Goal: Task Accomplishment & Management: Manage account settings

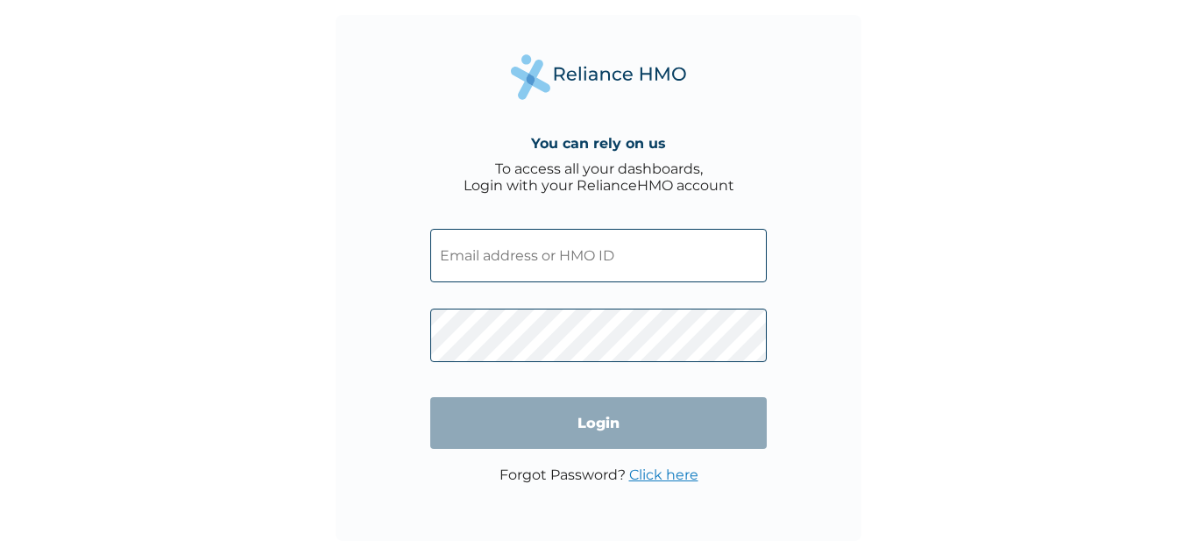
click at [550, 246] on input "text" at bounding box center [598, 255] width 336 height 53
type input "SMC/10007/C"
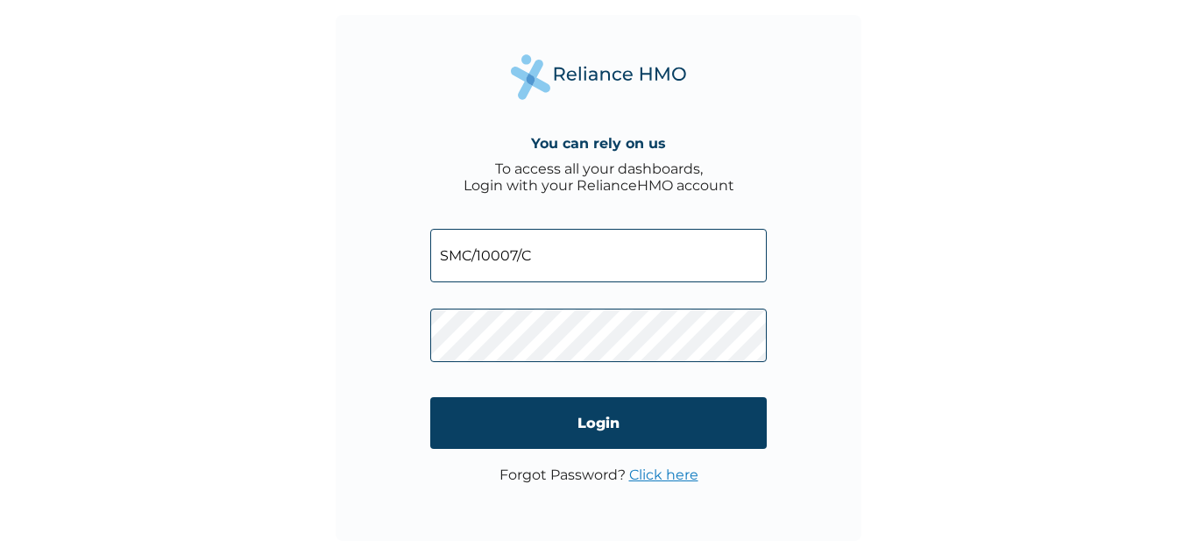
click at [672, 474] on link "Click here" at bounding box center [663, 474] width 69 height 17
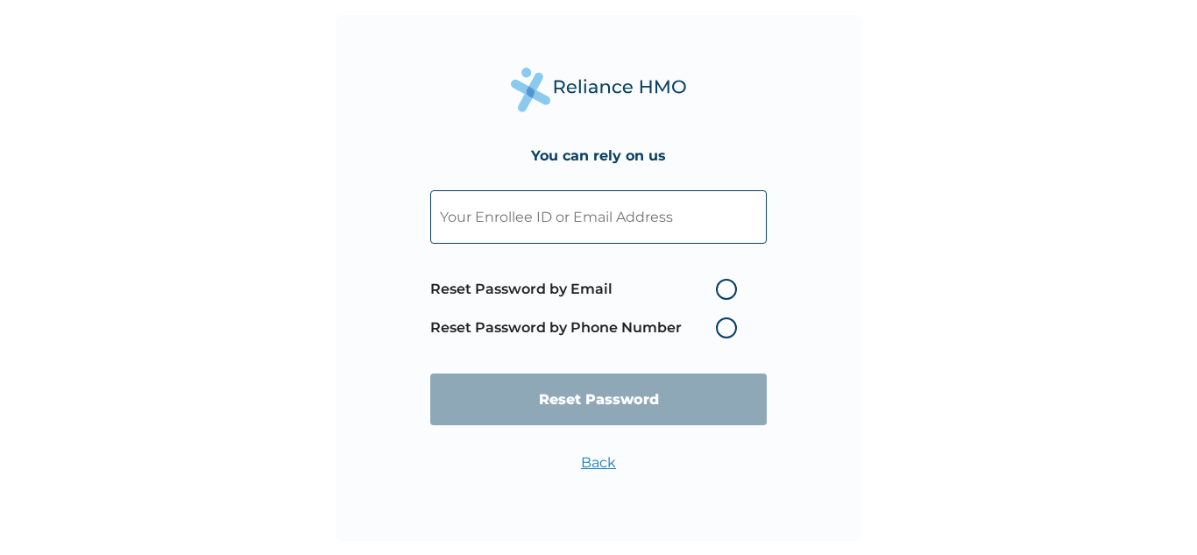
click at [727, 322] on label "Reset Password by Phone Number" at bounding box center [587, 327] width 315 height 21
click at [732, 327] on label "Reset Password by Phone Number" at bounding box center [587, 327] width 315 height 21
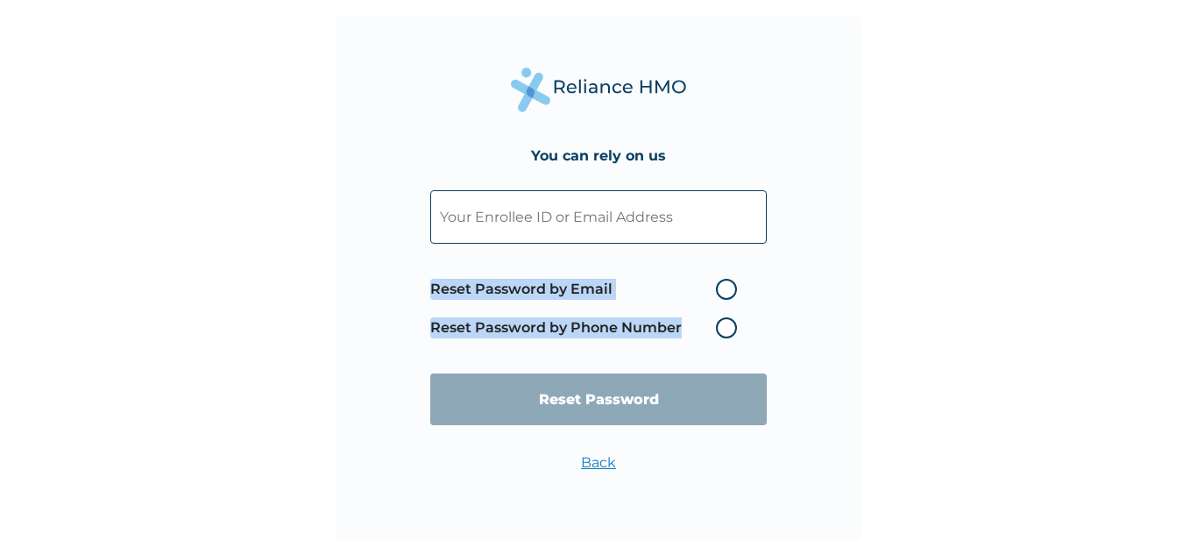
click at [732, 327] on label "Reset Password by Phone Number" at bounding box center [587, 327] width 315 height 21
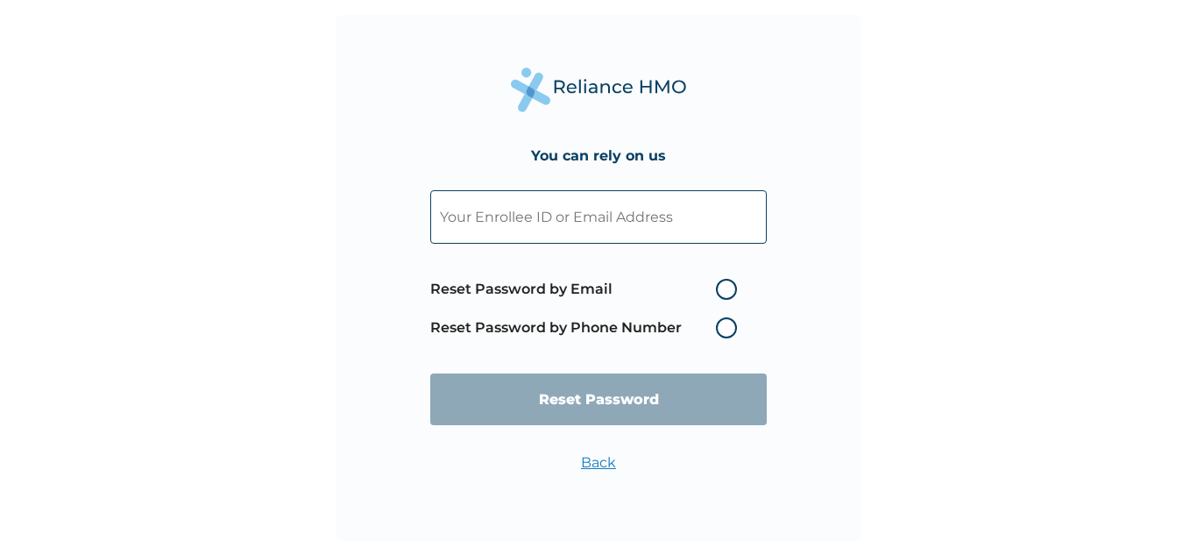
click at [572, 223] on input "text" at bounding box center [598, 216] width 336 height 53
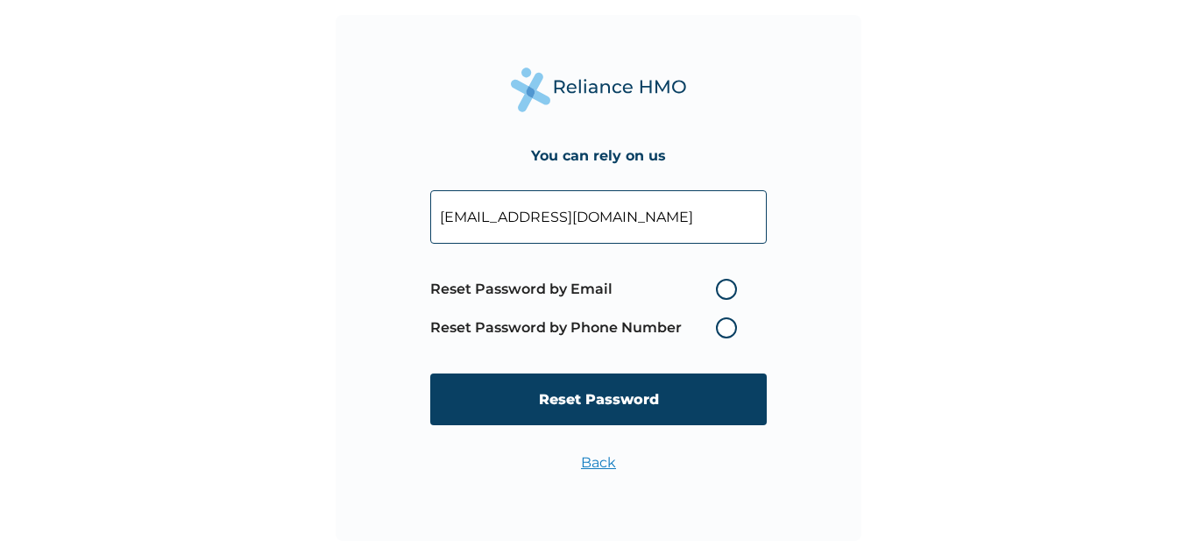
type input "joyomotayo1911@gmail.com"
click input "Reset Password" at bounding box center [598, 399] width 336 height 52
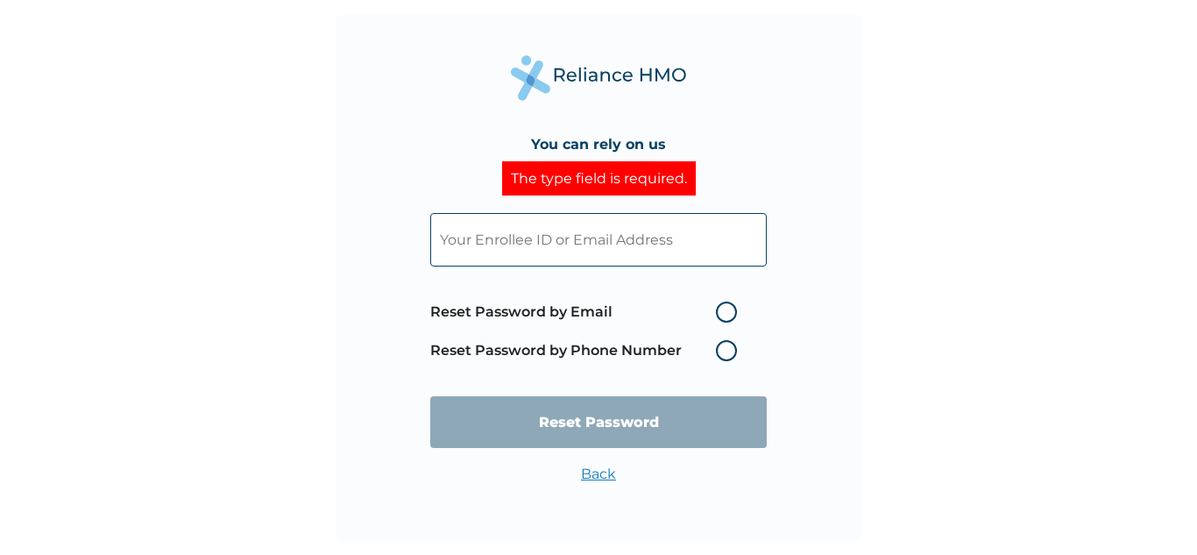
click at [642, 243] on input "text" at bounding box center [598, 239] width 336 height 53
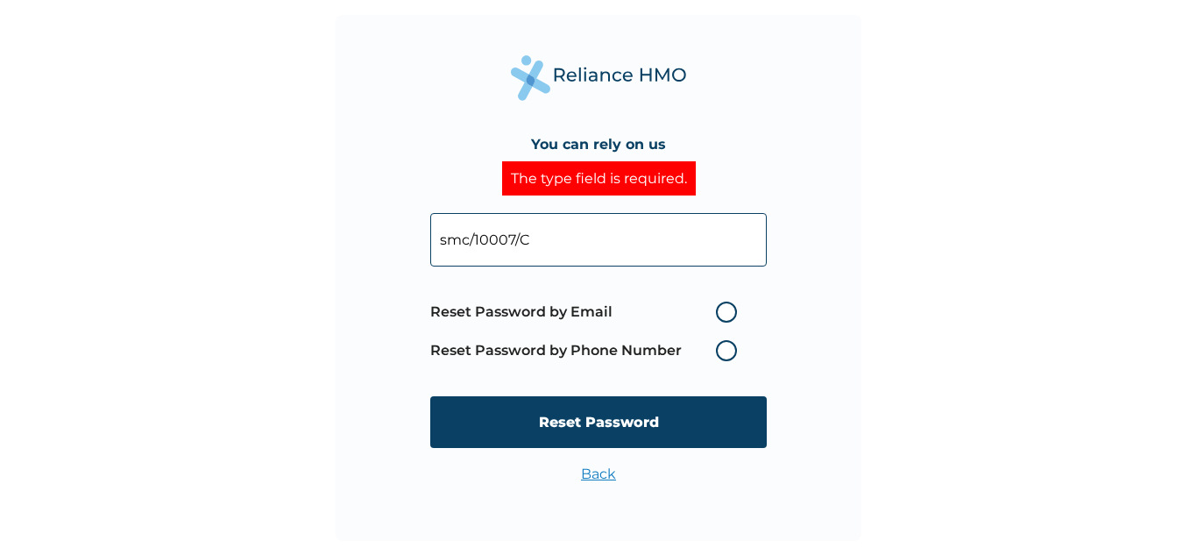
type input "smc/10007/C"
click at [726, 348] on label "Reset Password by Phone Number" at bounding box center [587, 350] width 315 height 21
click at [731, 348] on label "Reset Password by Phone Number" at bounding box center [587, 350] width 315 height 21
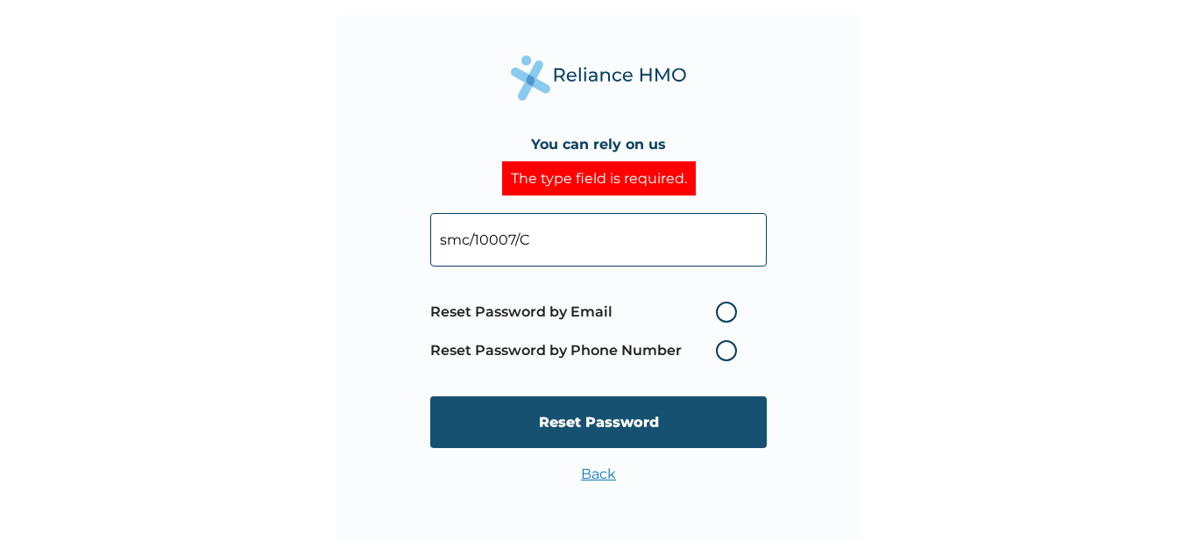
click at [634, 424] on input "Reset Password" at bounding box center [598, 422] width 336 height 52
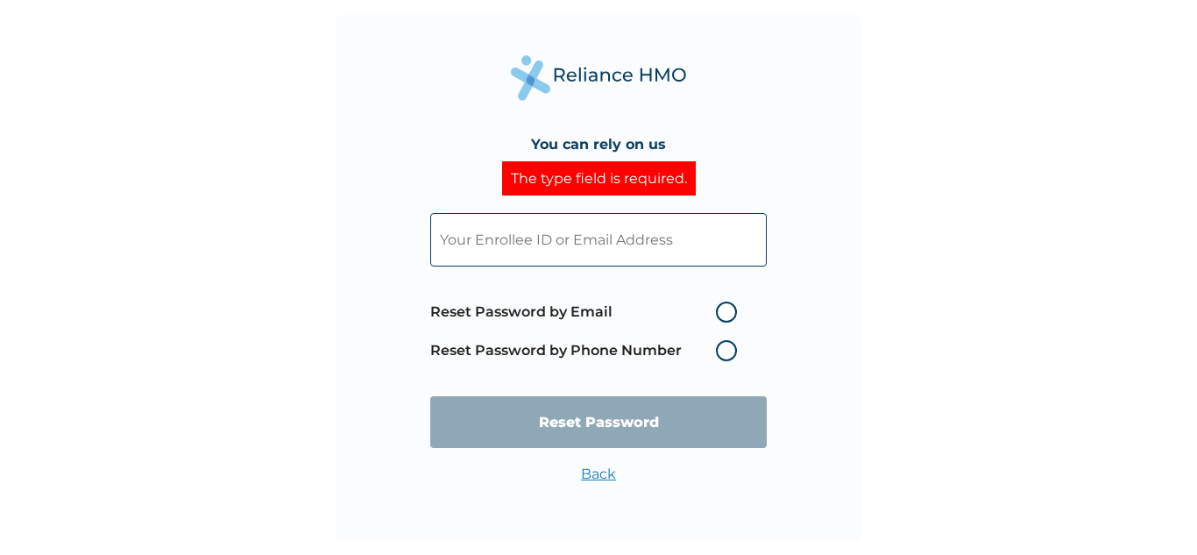
click at [720, 353] on label "Reset Password by Phone Number" at bounding box center [587, 350] width 315 height 21
click at [729, 305] on label "Reset Password by Email" at bounding box center [587, 311] width 315 height 21
click at [719, 305] on input "Reset Password by Email" at bounding box center [705, 312] width 28 height 28
radio input "true"
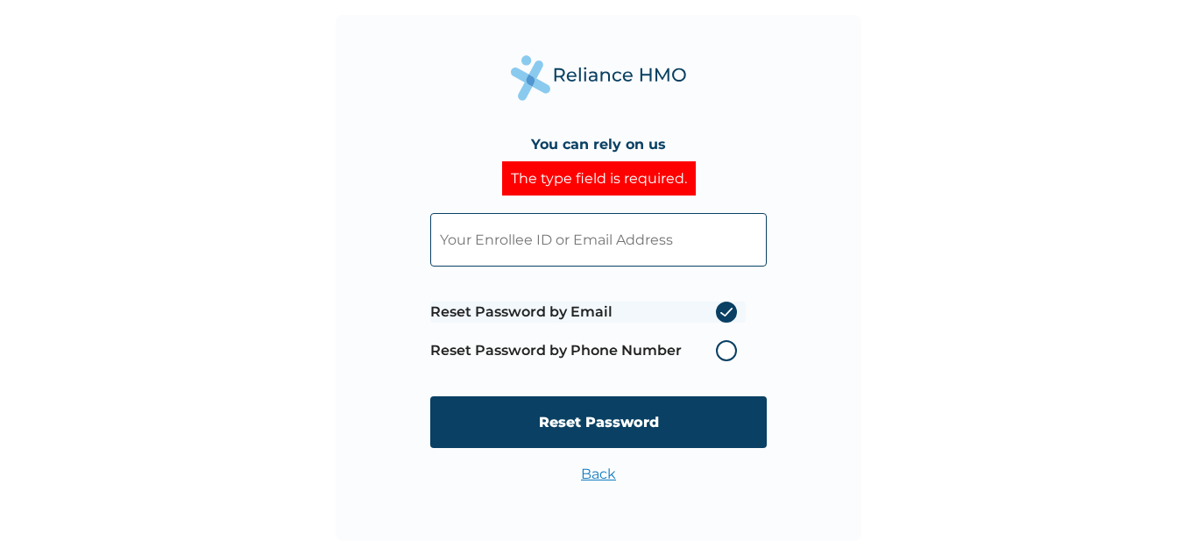
click at [729, 305] on label "Reset Password by Email" at bounding box center [587, 311] width 315 height 21
click at [719, 305] on input "Reset Password by Email" at bounding box center [705, 312] width 28 height 28
click at [723, 351] on label "Reset Password by Phone Number" at bounding box center [587, 350] width 315 height 21
click at [731, 315] on label "Reset Password by Email" at bounding box center [587, 311] width 315 height 21
click at [719, 315] on input "Reset Password by Email" at bounding box center [705, 312] width 28 height 28
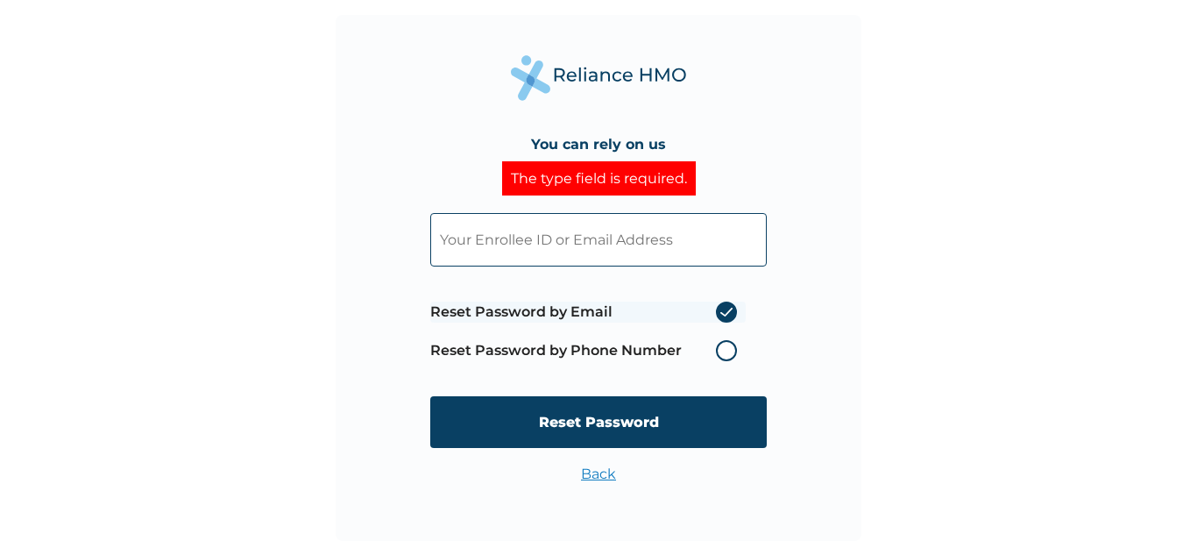
click at [593, 234] on input "text" at bounding box center [598, 239] width 336 height 53
click at [472, 240] on input "smc/10007/C" at bounding box center [598, 239] width 336 height 53
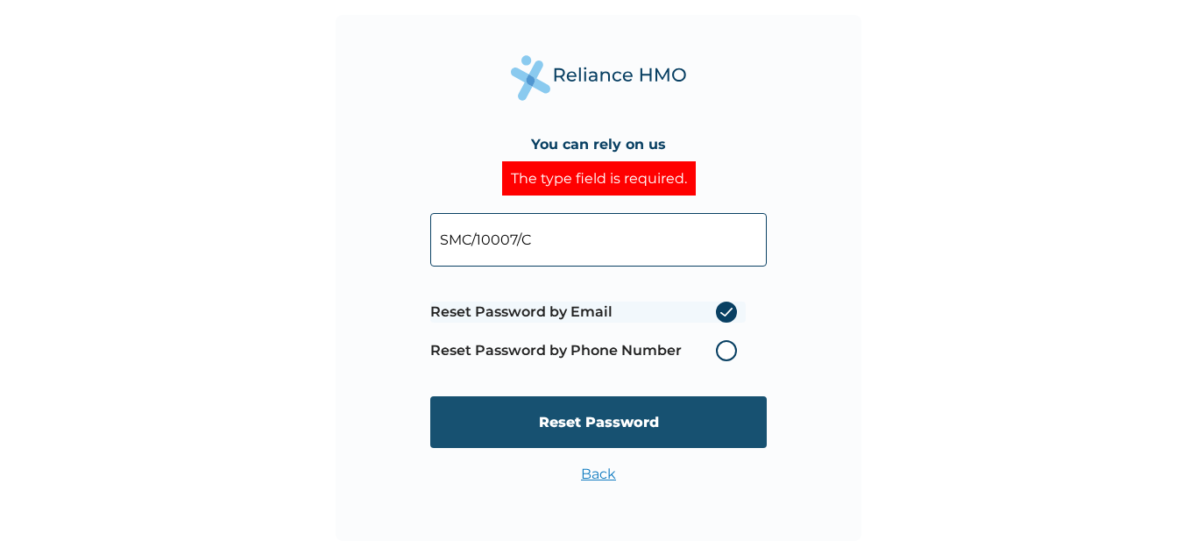
type input "SMC/10007/C"
click at [620, 428] on input "Reset Password" at bounding box center [598, 422] width 336 height 52
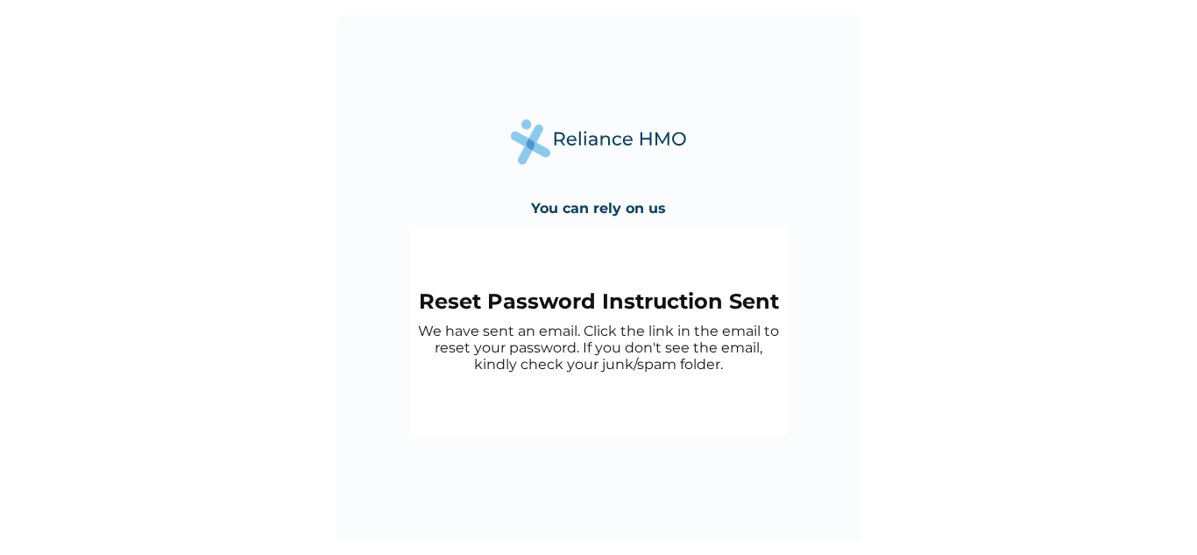
click at [658, 216] on div "You can rely on us" at bounding box center [598, 208] width 152 height 34
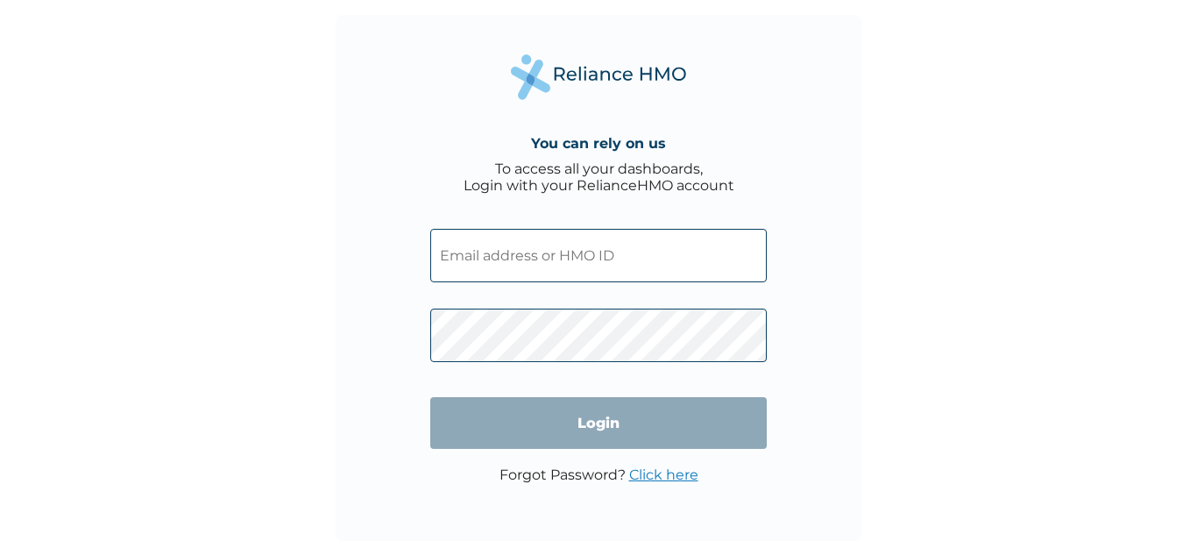
click at [498, 257] on input "text" at bounding box center [598, 255] width 336 height 53
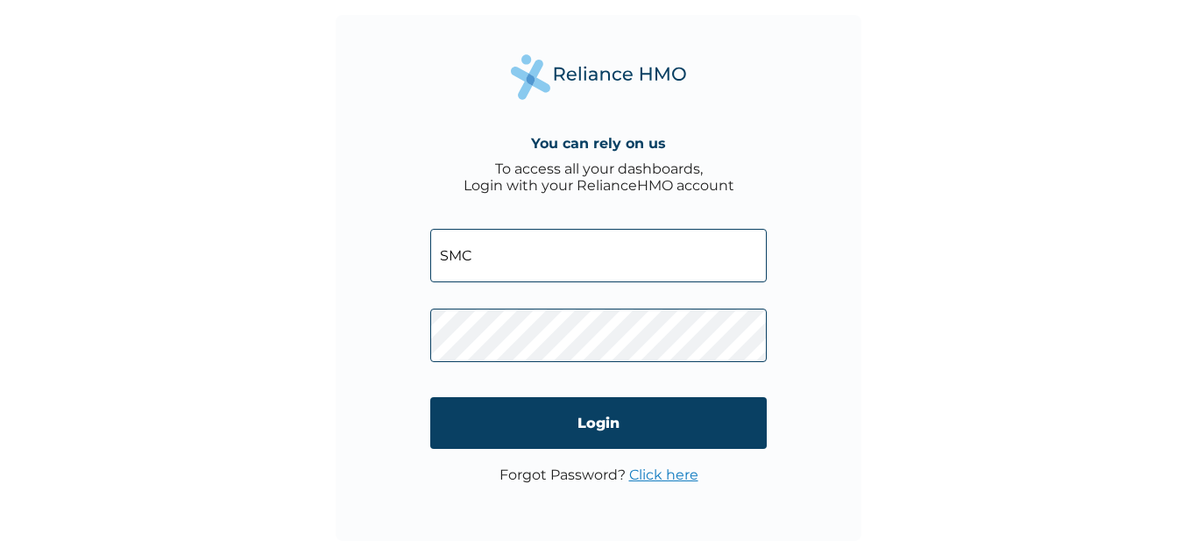
type input "SMC/10007/C"
click input "Login" at bounding box center [598, 423] width 336 height 52
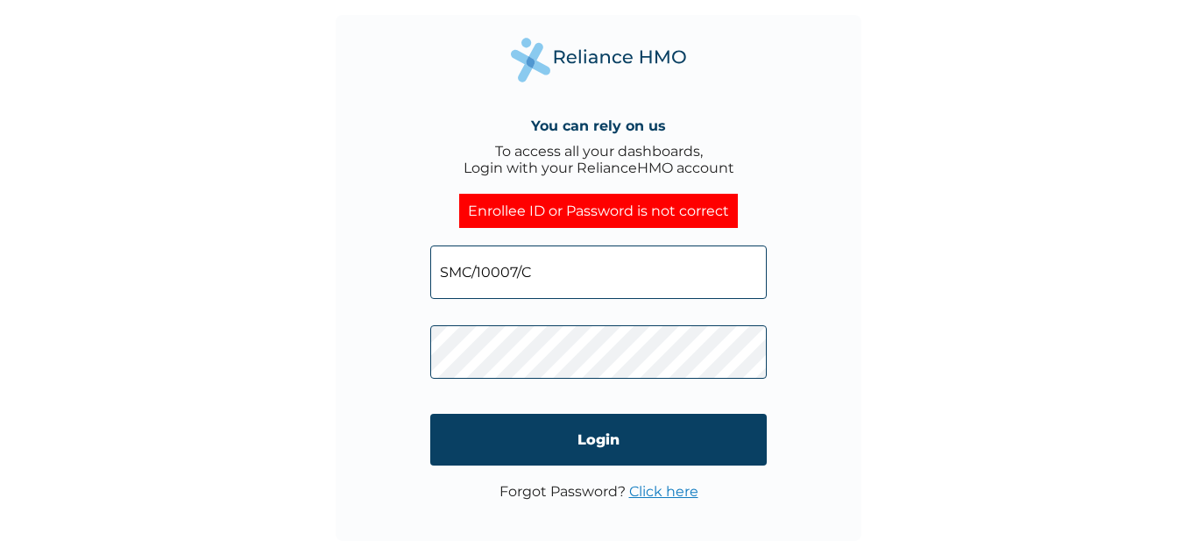
click at [550, 286] on input "SMC/10007/C" at bounding box center [598, 271] width 336 height 53
type input "SMC/10007/D"
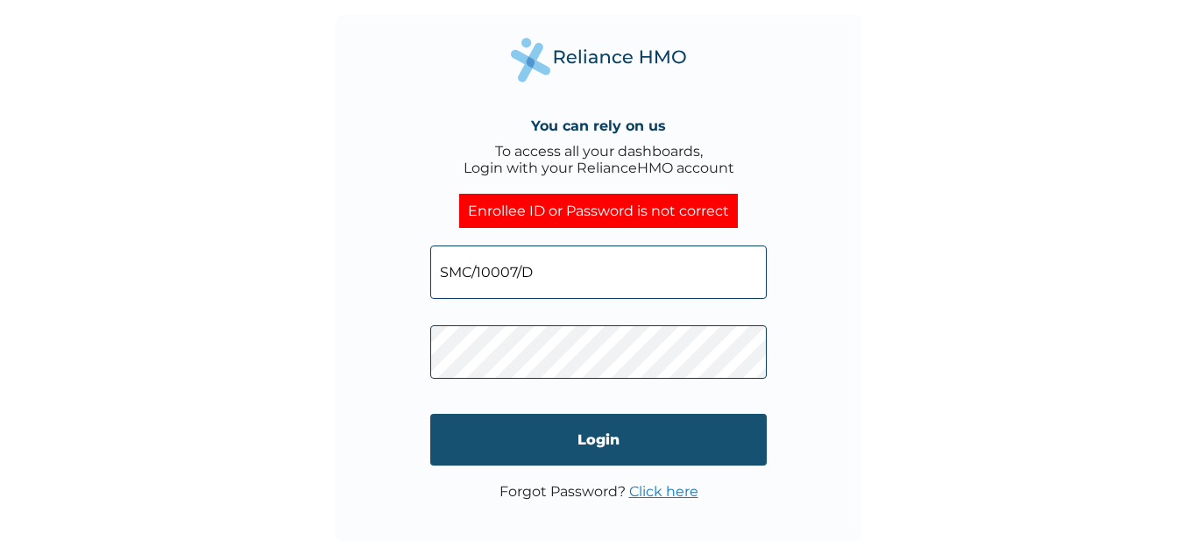
click at [554, 456] on input "Login" at bounding box center [598, 440] width 336 height 52
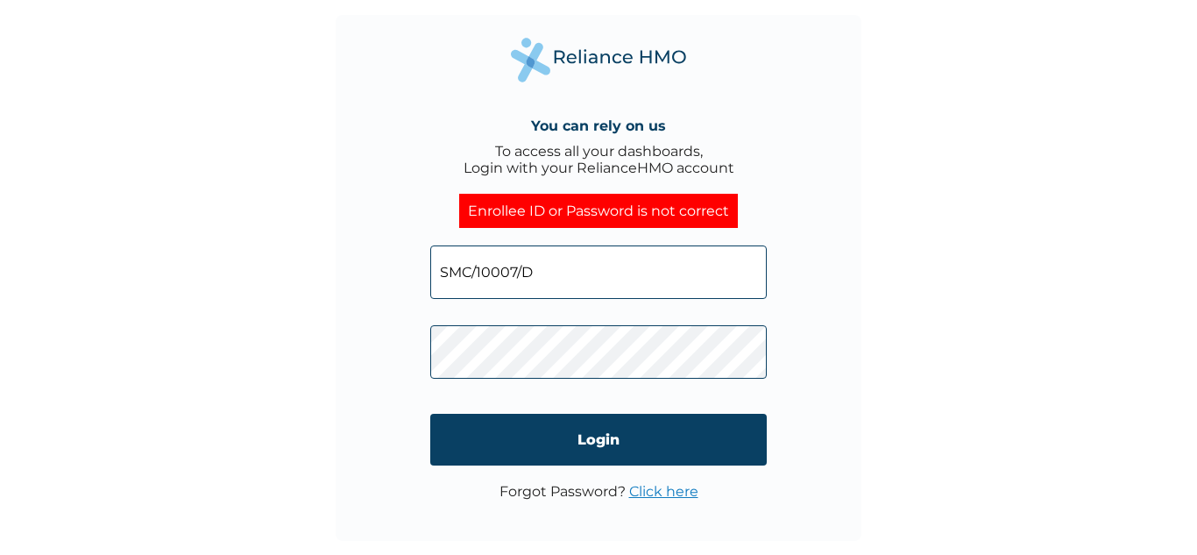
click at [554, 456] on input "Login" at bounding box center [598, 440] width 336 height 52
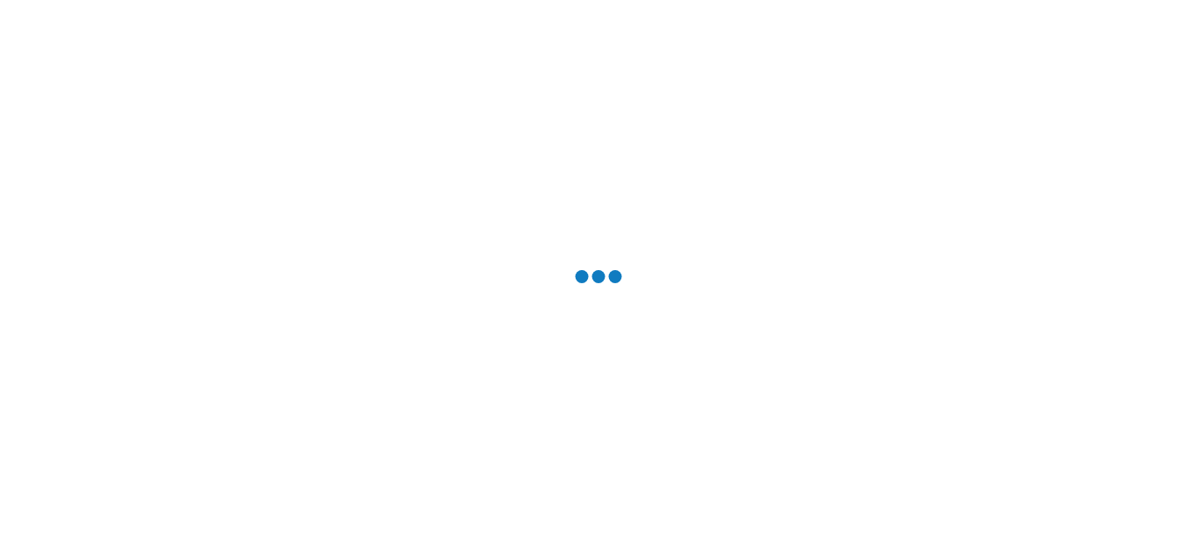
click at [554, 456] on div at bounding box center [598, 277] width 1197 height 555
